Goal: Navigation & Orientation: Find specific page/section

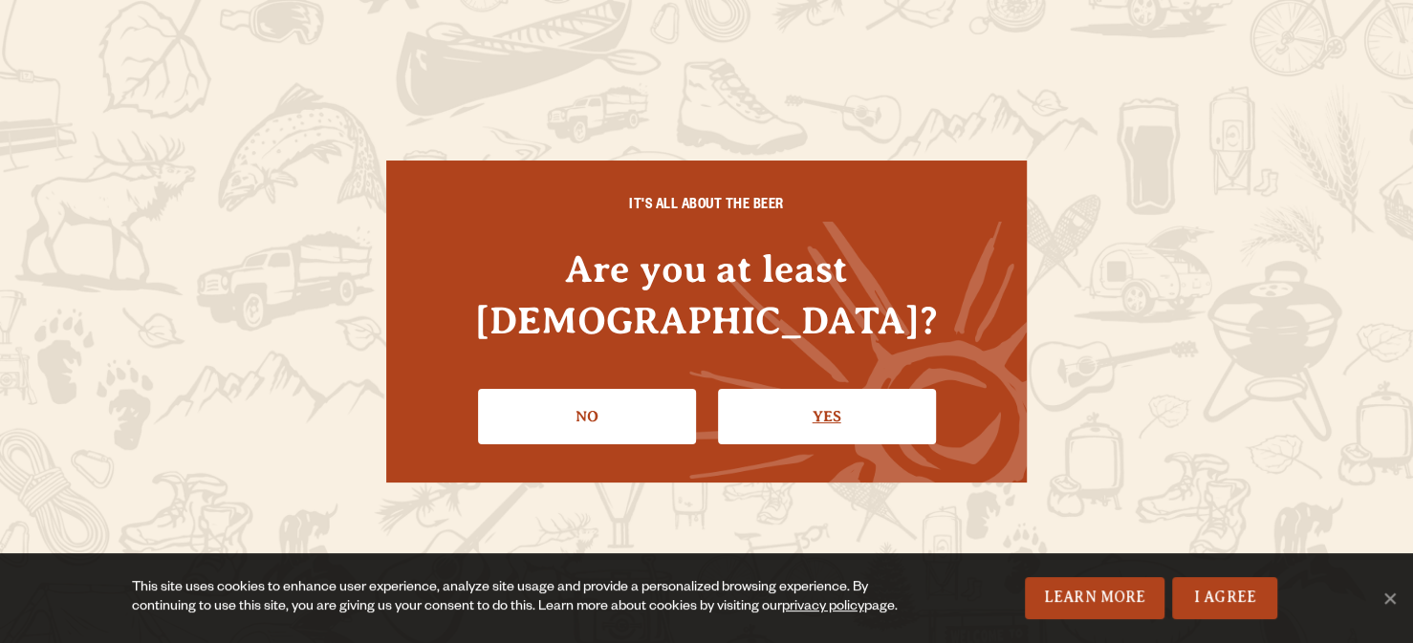
click at [819, 389] on link "Yes" at bounding box center [827, 416] width 218 height 55
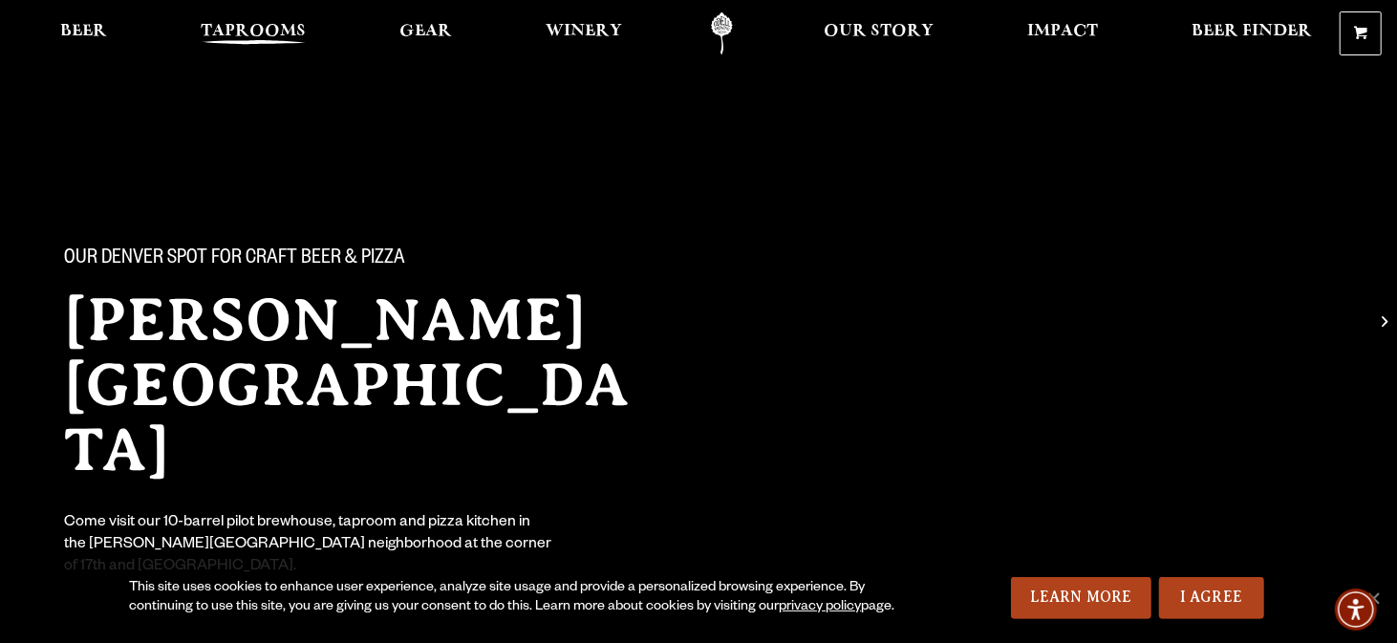
click at [256, 24] on span "Taprooms" at bounding box center [253, 31] width 105 height 15
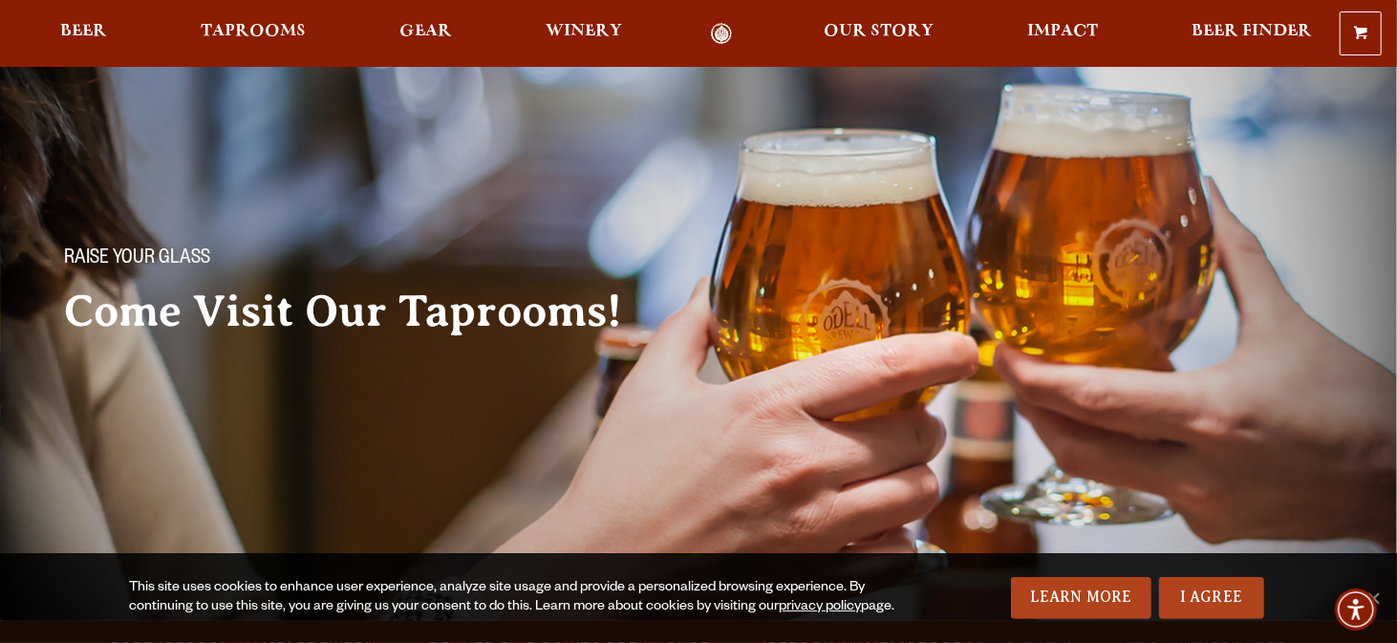
scroll to position [287, 0]
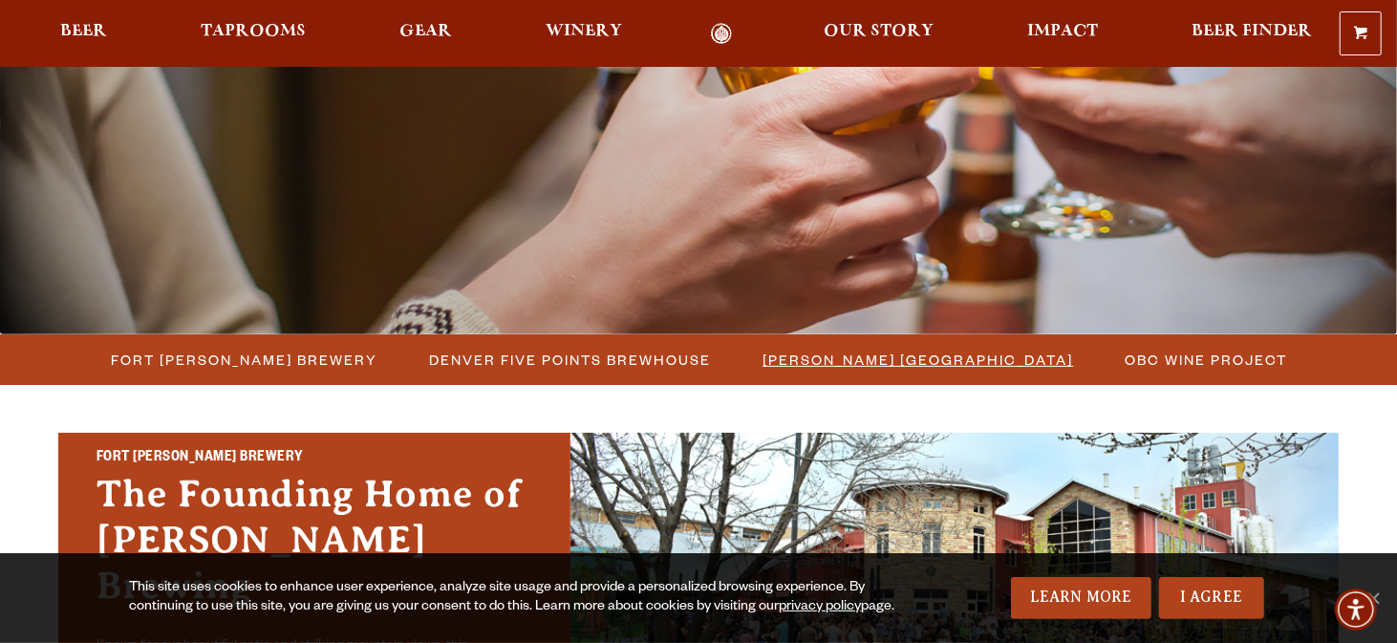
click at [976, 356] on span "[PERSON_NAME] [GEOGRAPHIC_DATA]" at bounding box center [919, 360] width 311 height 28
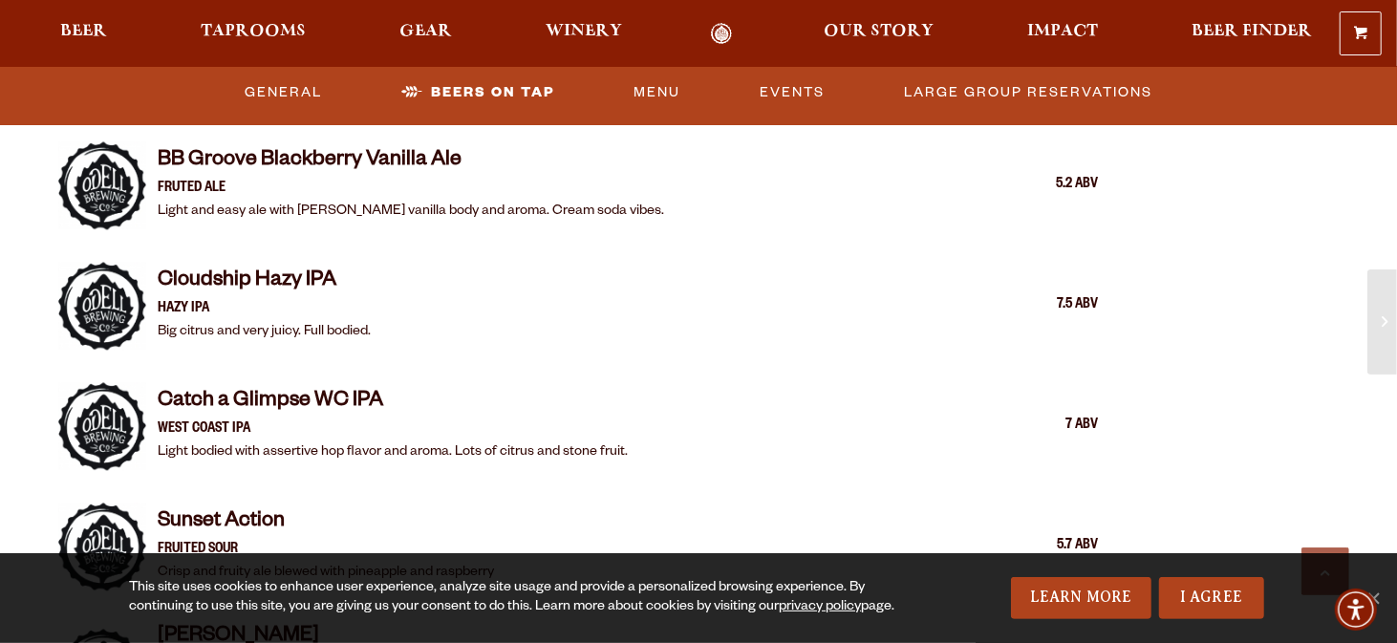
scroll to position [2580, 0]
